Goal: Information Seeking & Learning: Learn about a topic

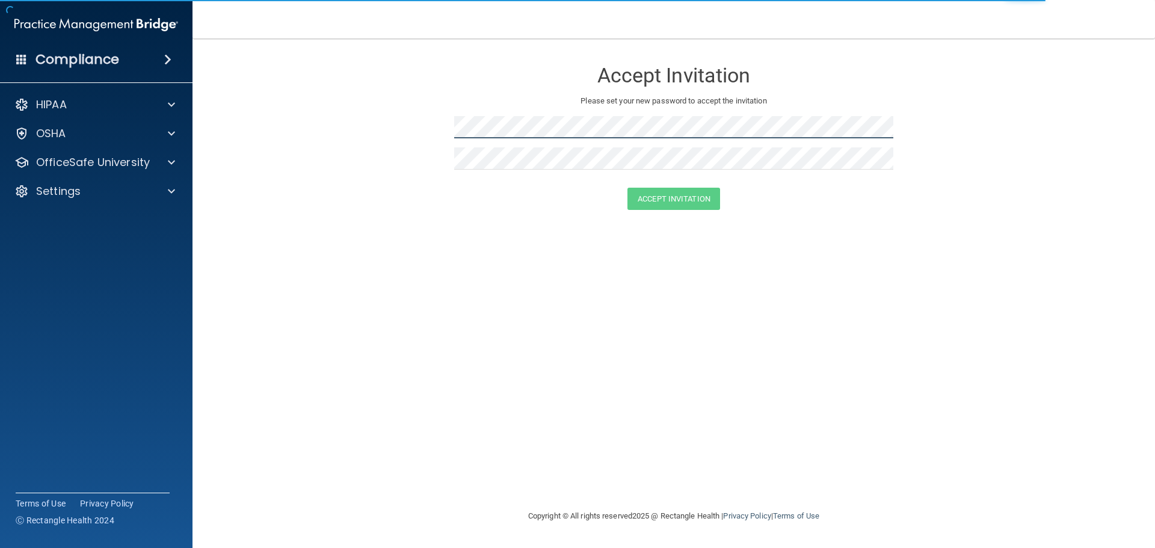
click at [304, 104] on form "Accept Invitation Please set your new password to accept the invitation Accept …" at bounding box center [674, 138] width 915 height 174
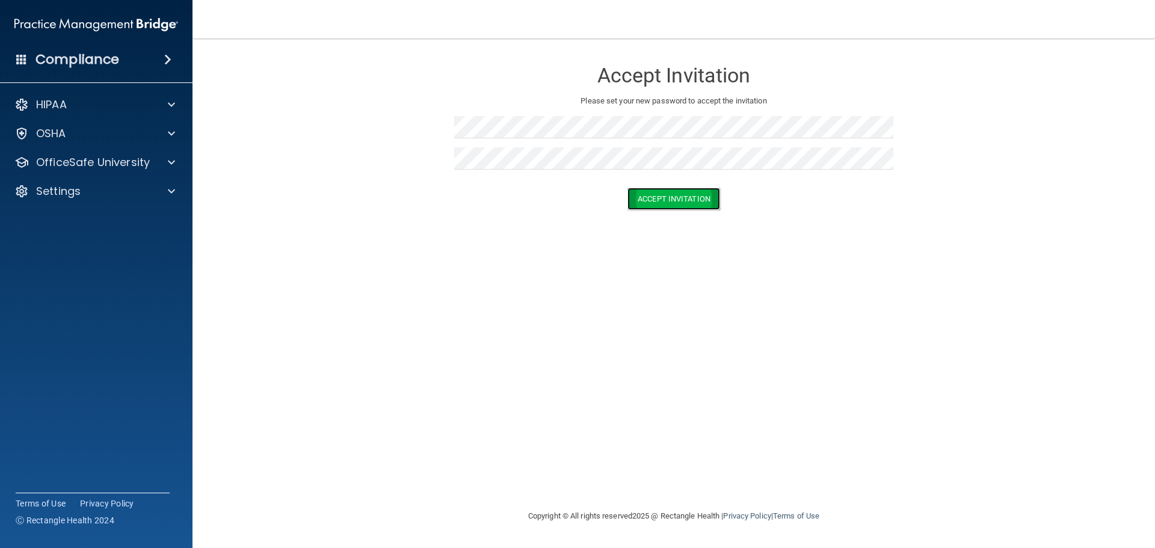
click at [653, 203] on button "Accept Invitation" at bounding box center [674, 199] width 93 height 22
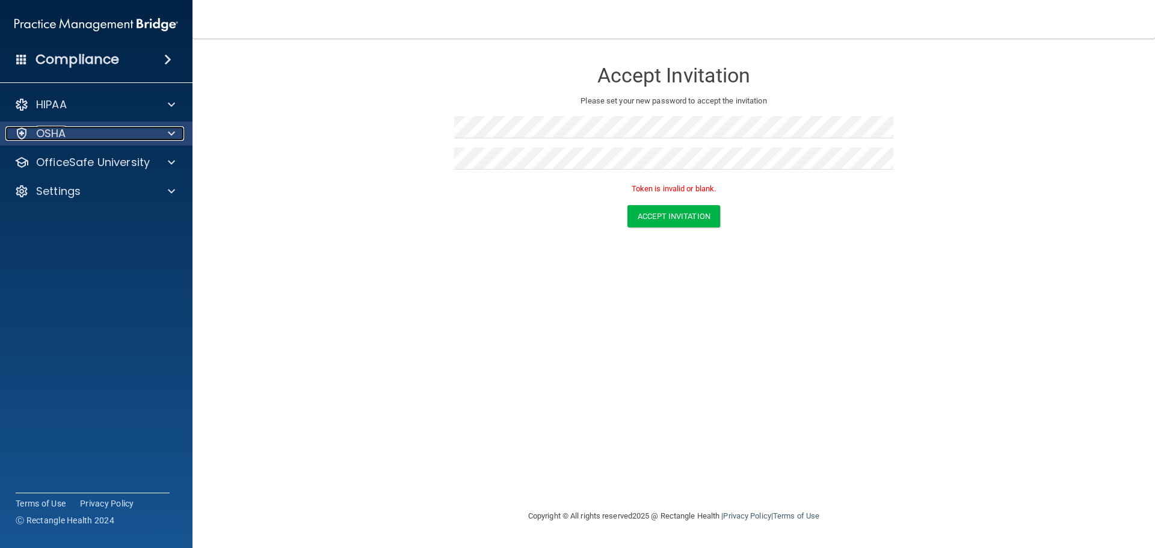
click at [78, 128] on div "OSHA" at bounding box center [79, 133] width 149 height 14
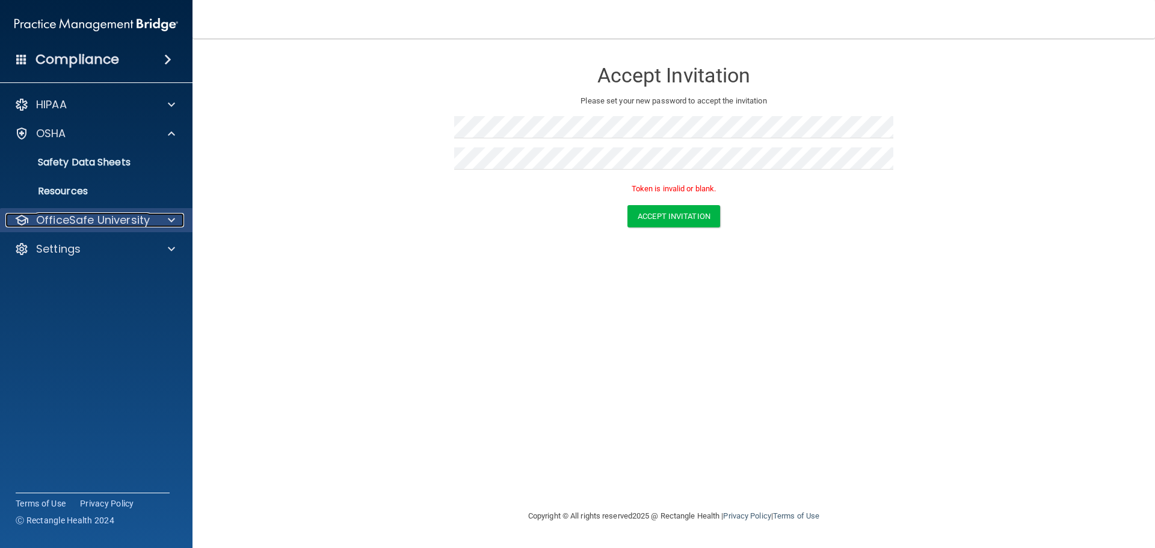
click at [93, 215] on p "OfficeSafe University" at bounding box center [93, 220] width 114 height 14
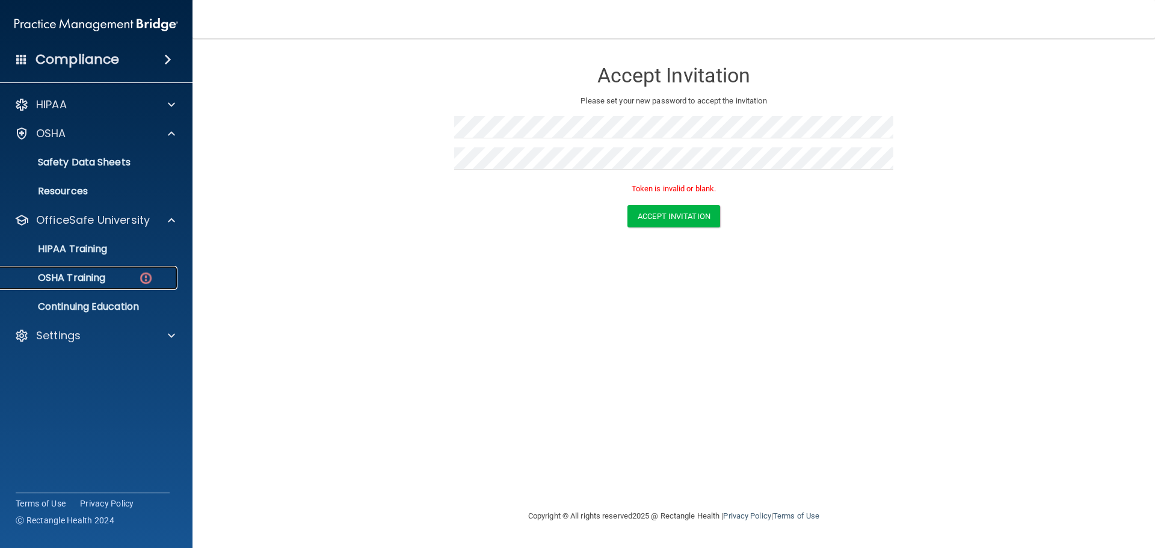
click at [88, 273] on p "OSHA Training" at bounding box center [56, 278] width 97 height 12
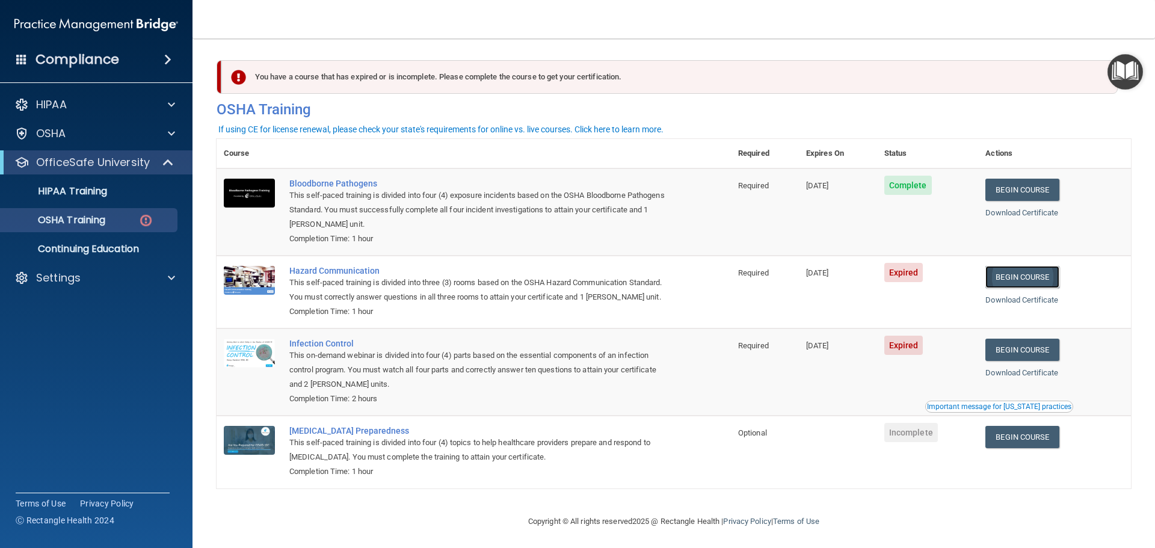
click at [1025, 280] on link "Begin Course" at bounding box center [1022, 277] width 73 height 22
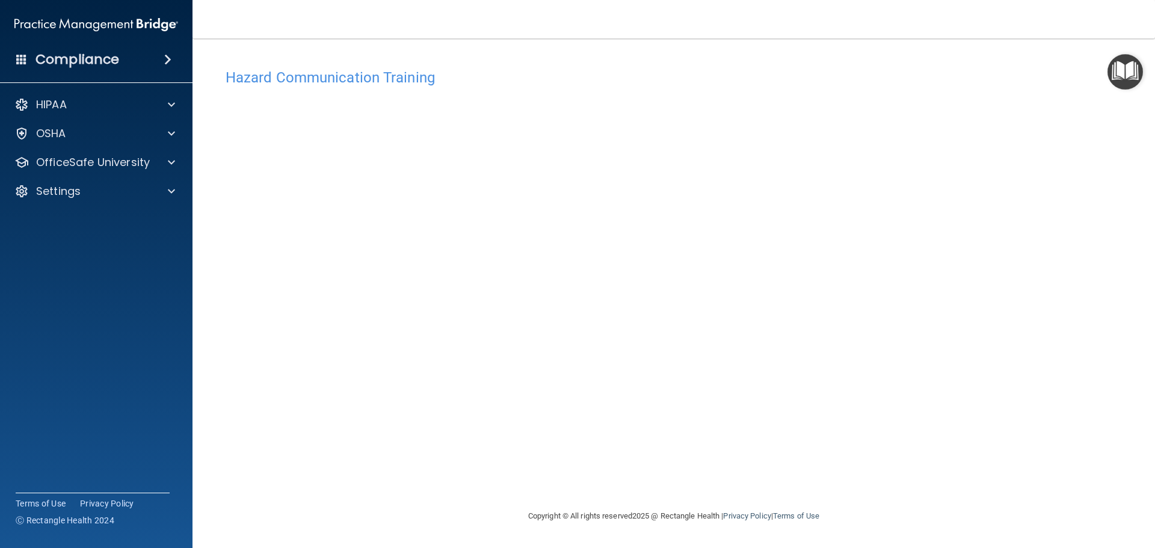
click at [802, 490] on div "Hazard Communication Training This course doesn’t expire until 08/12/2025. Are …" at bounding box center [674, 286] width 915 height 447
click at [111, 161] on p "OfficeSafe University" at bounding box center [93, 162] width 114 height 14
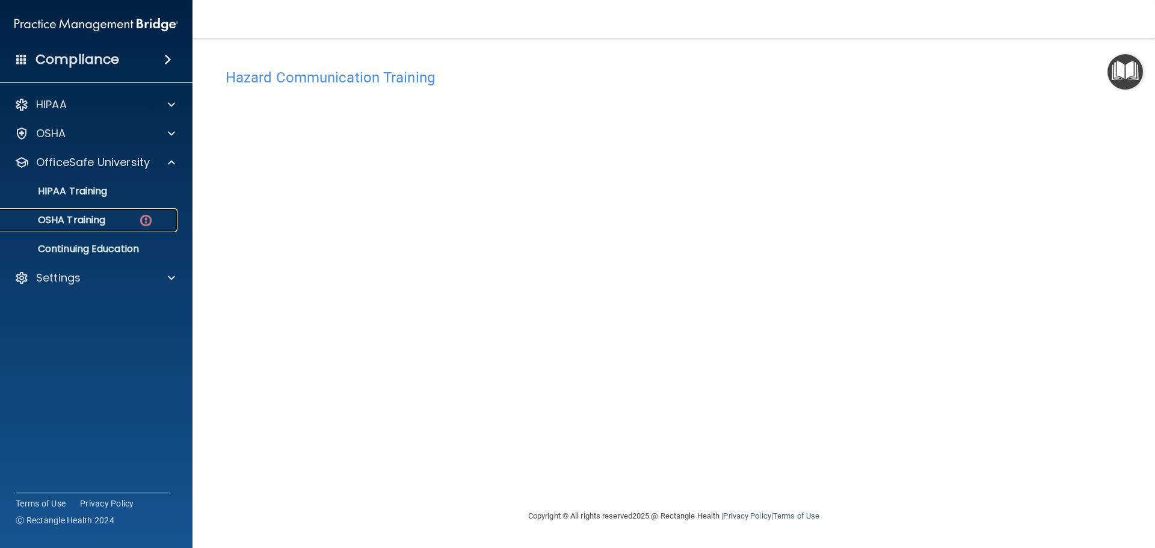
click at [122, 217] on div "OSHA Training" at bounding box center [90, 220] width 164 height 12
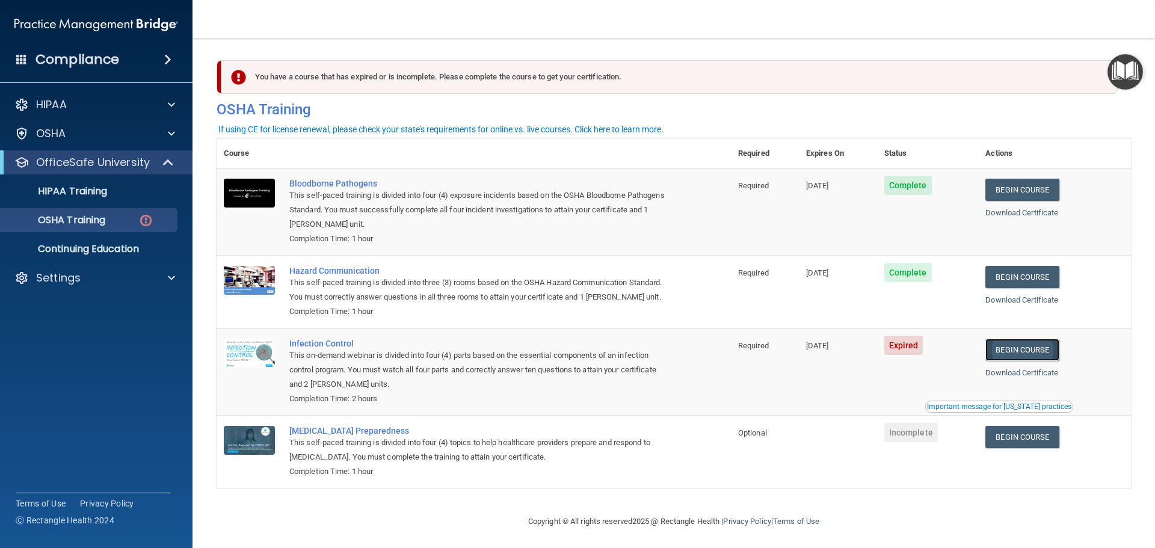
click at [1019, 359] on link "Begin Course" at bounding box center [1022, 350] width 73 height 22
click at [1005, 361] on link "Begin Course" at bounding box center [1022, 350] width 73 height 22
click at [70, 227] on link "OSHA Training" at bounding box center [83, 220] width 190 height 24
click at [72, 246] on p "Continuing Education" at bounding box center [90, 249] width 164 height 12
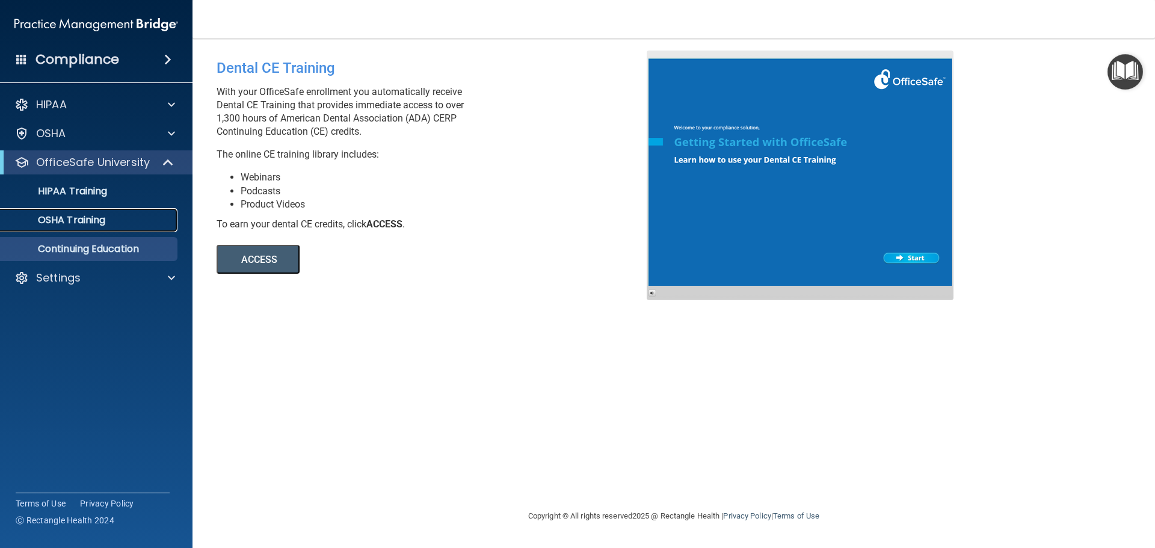
click at [71, 215] on p "OSHA Training" at bounding box center [56, 220] width 97 height 12
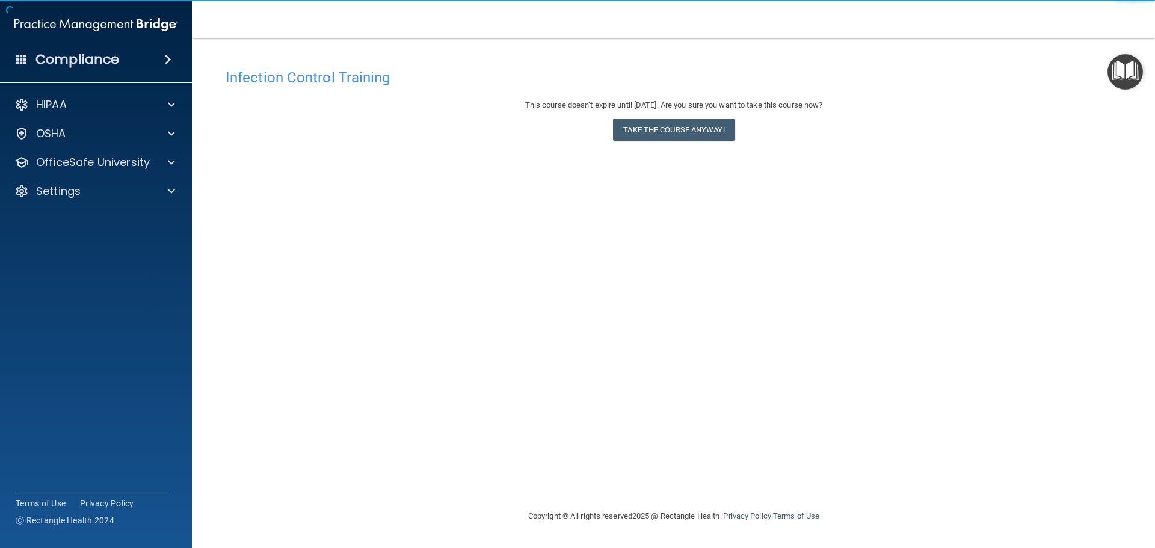
click at [1025, 85] on h4 "Infection Control Training" at bounding box center [674, 78] width 897 height 16
